Goal: Information Seeking & Learning: Find specific page/section

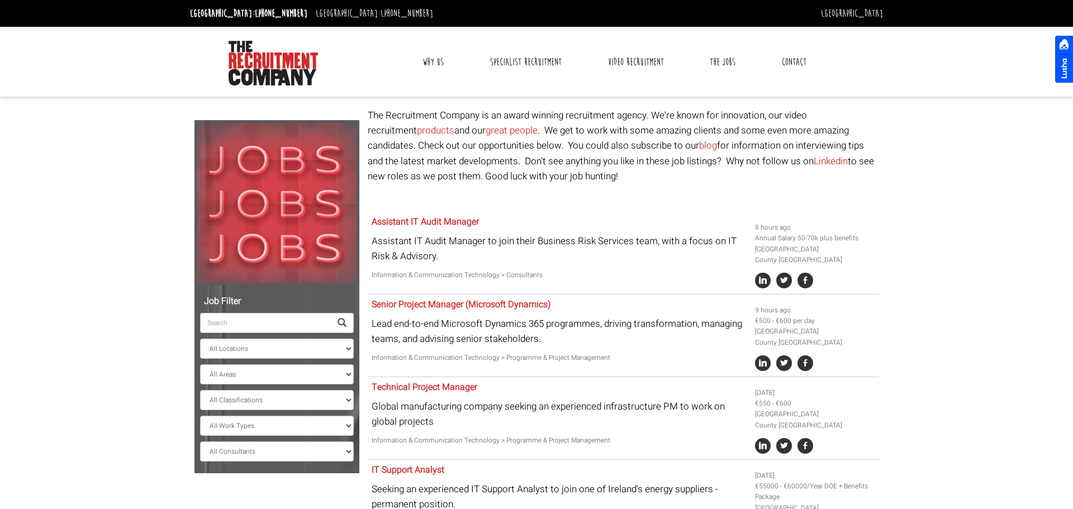
select select "[GEOGRAPHIC_DATA]"
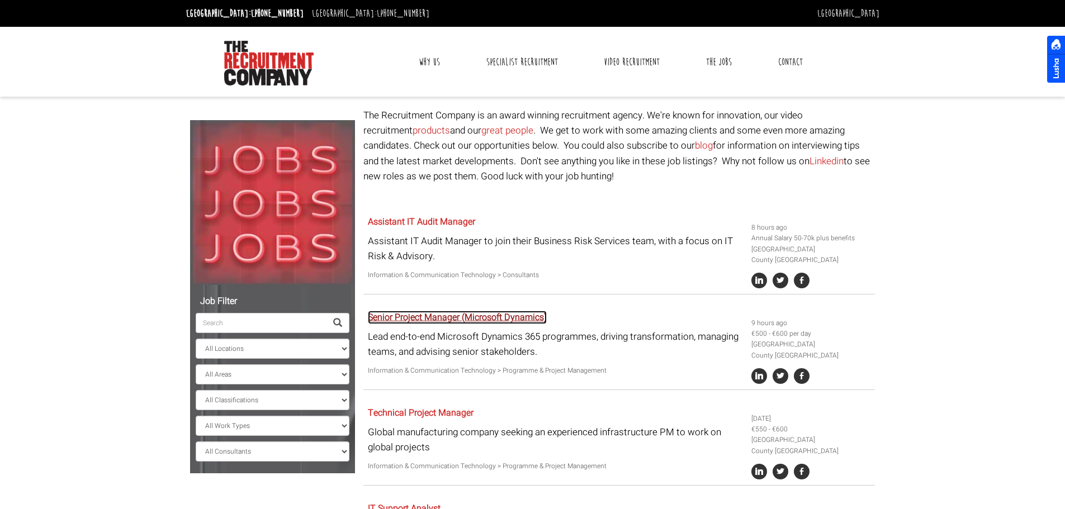
click at [447, 319] on link "Senior Project Manager (Microsoft Dynamics)" at bounding box center [457, 317] width 179 height 13
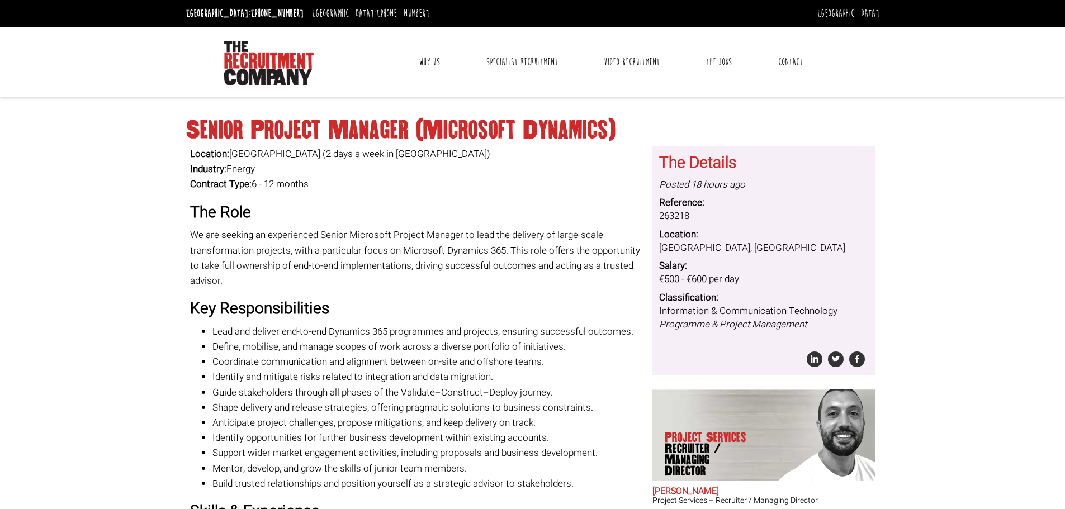
click at [116, 242] on body "[GEOGRAPHIC_DATA]: [PHONE_NUMBER] [GEOGRAPHIC_DATA]: [PHONE_NUMBER] [GEOGRAPHIC…" at bounding box center [532, 469] width 1065 height 939
